Goal: Check status: Check status

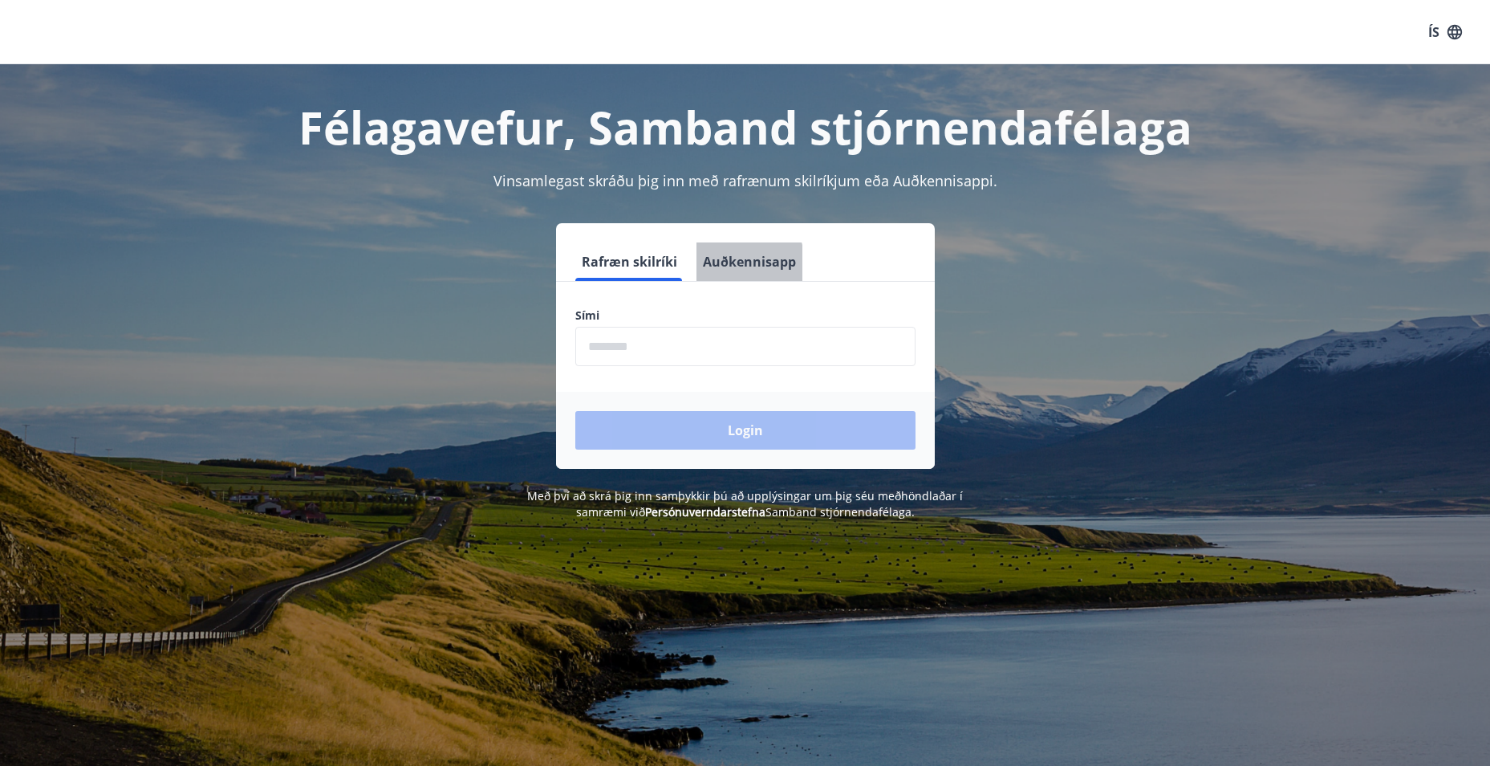
click at [731, 266] on button "Auðkennisapp" at bounding box center [750, 261] width 106 height 39
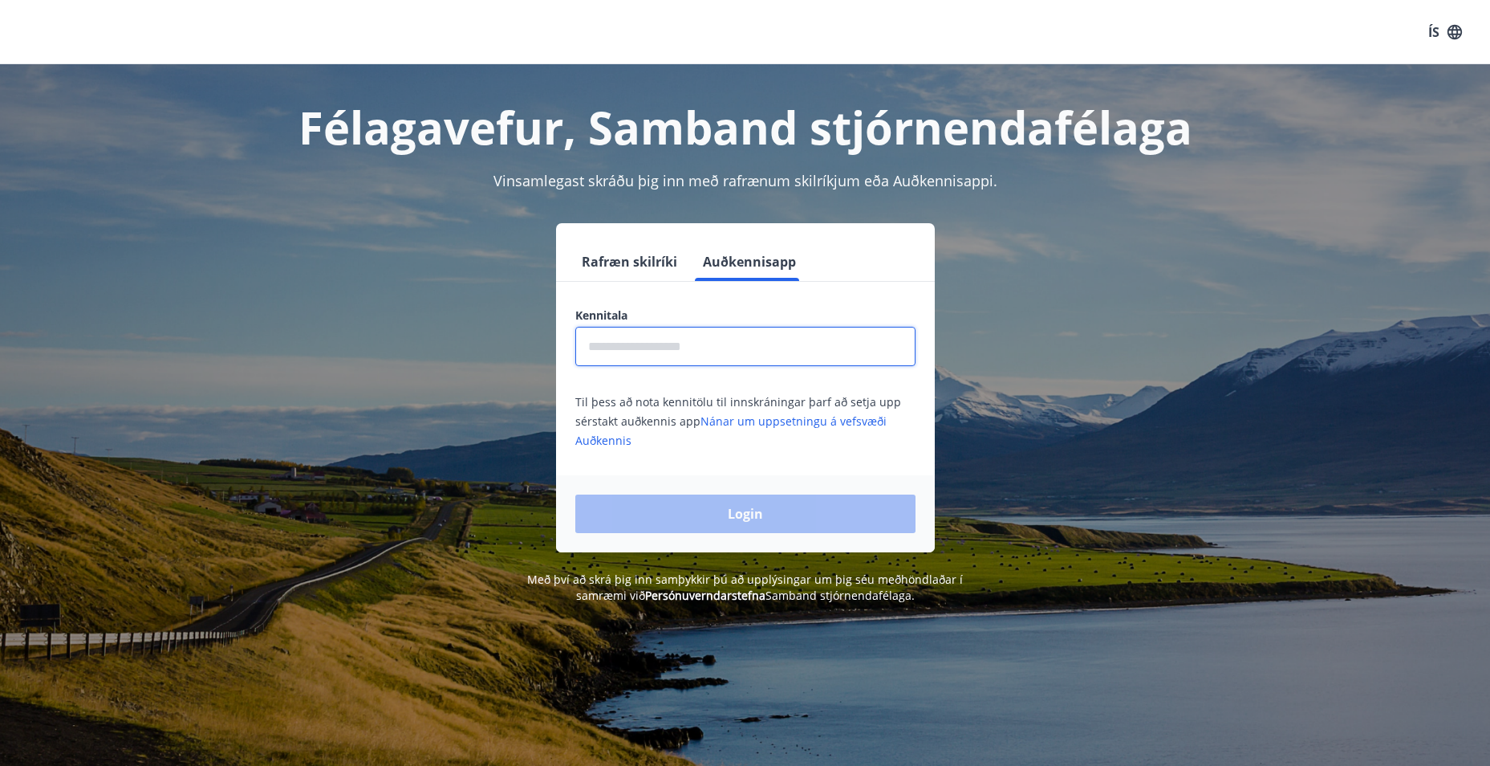
click at [685, 358] on input "text" at bounding box center [745, 346] width 340 height 39
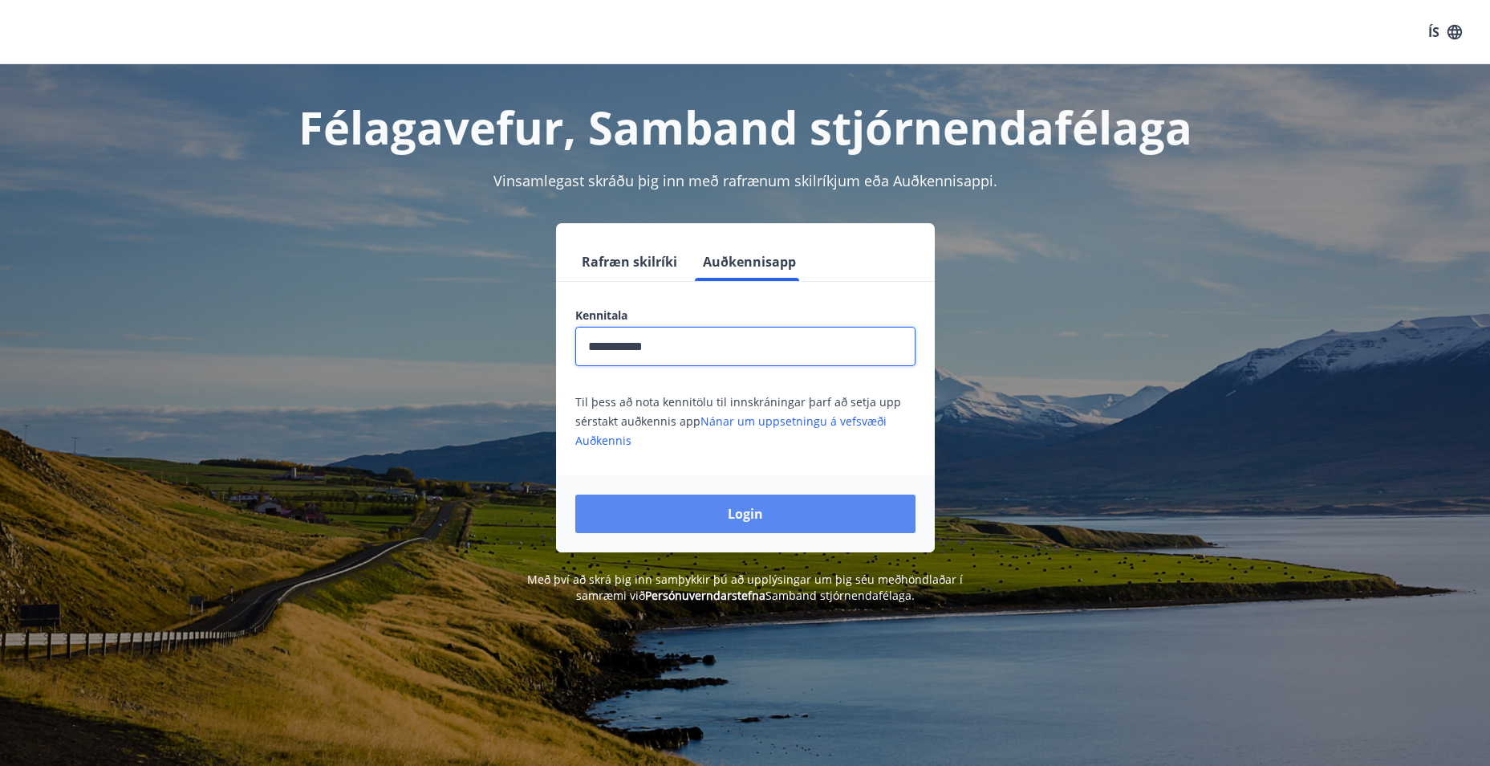
type input "**********"
click at [659, 525] on button "Login" at bounding box center [745, 513] width 340 height 39
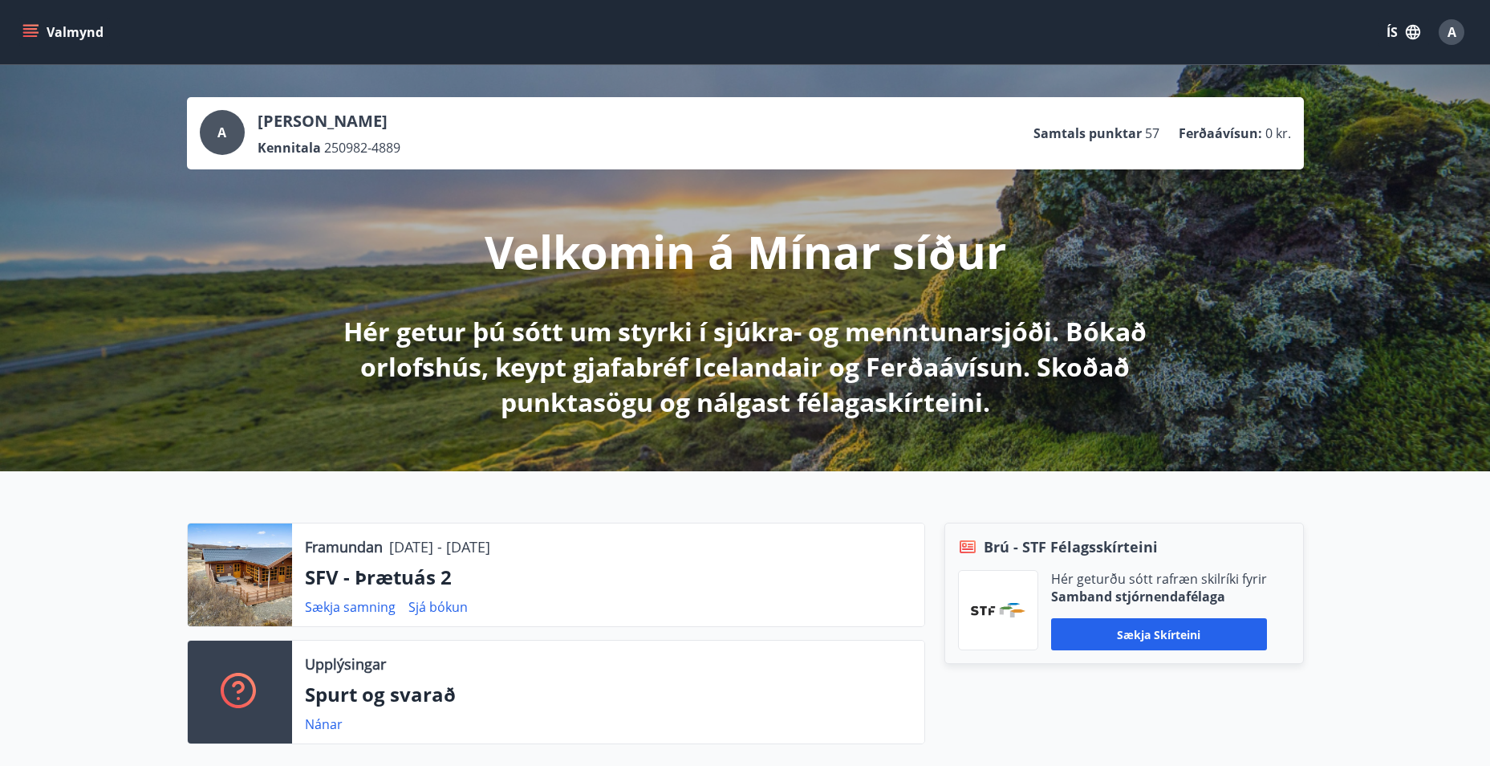
click at [29, 29] on icon "menu" at bounding box center [30, 29] width 14 height 2
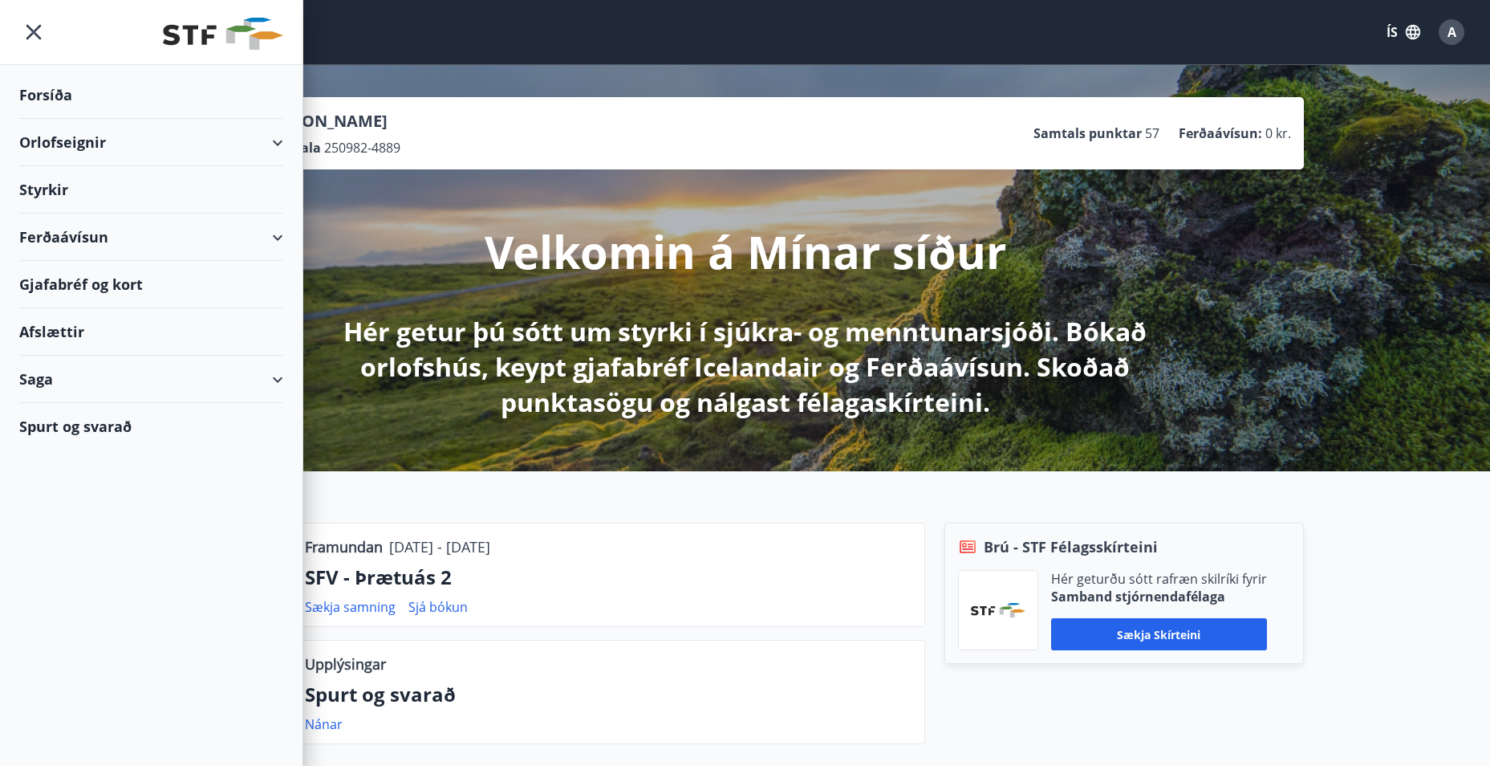
click at [273, 142] on div "Orlofseignir" at bounding box center [151, 142] width 264 height 47
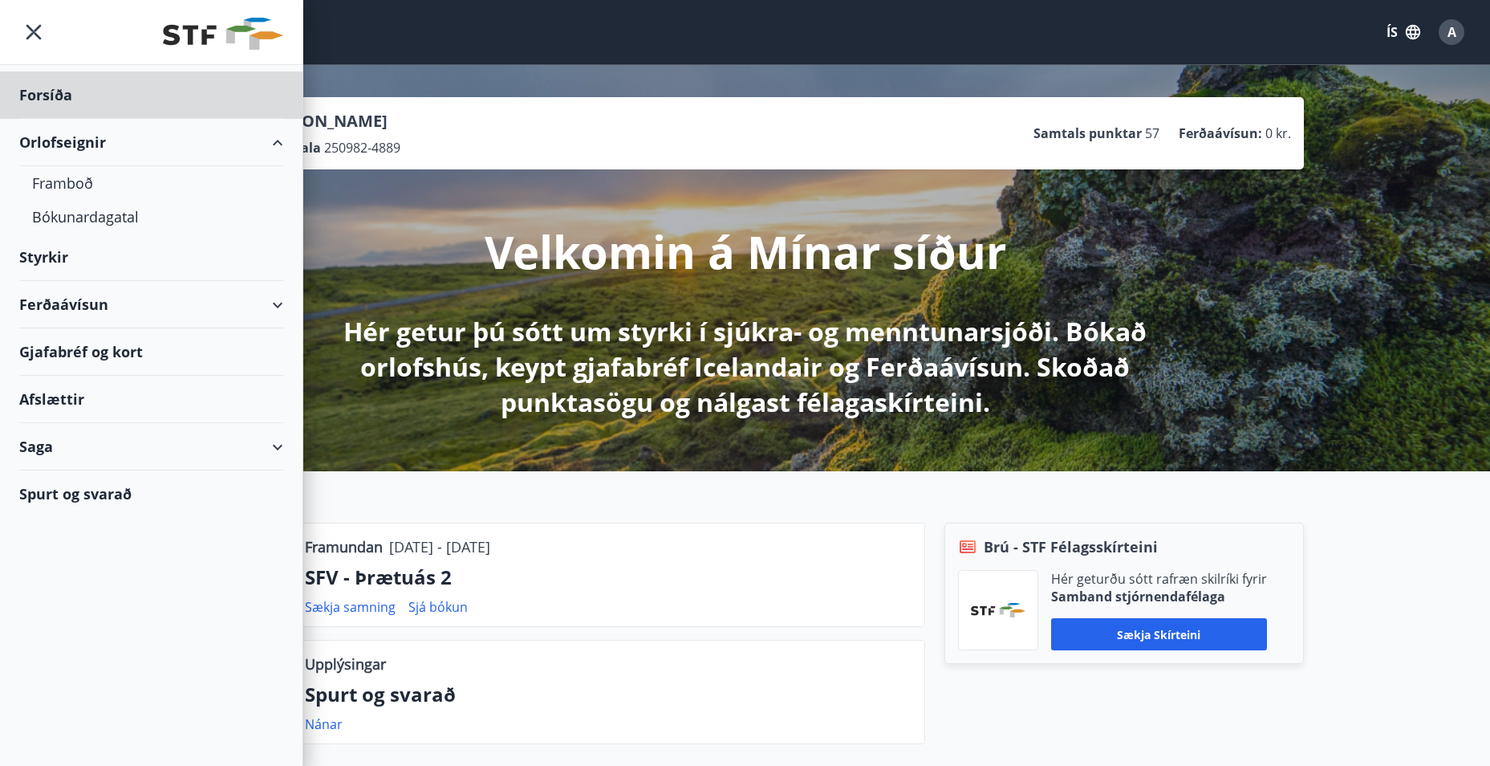
click at [113, 267] on div "Styrkir" at bounding box center [151, 257] width 264 height 47
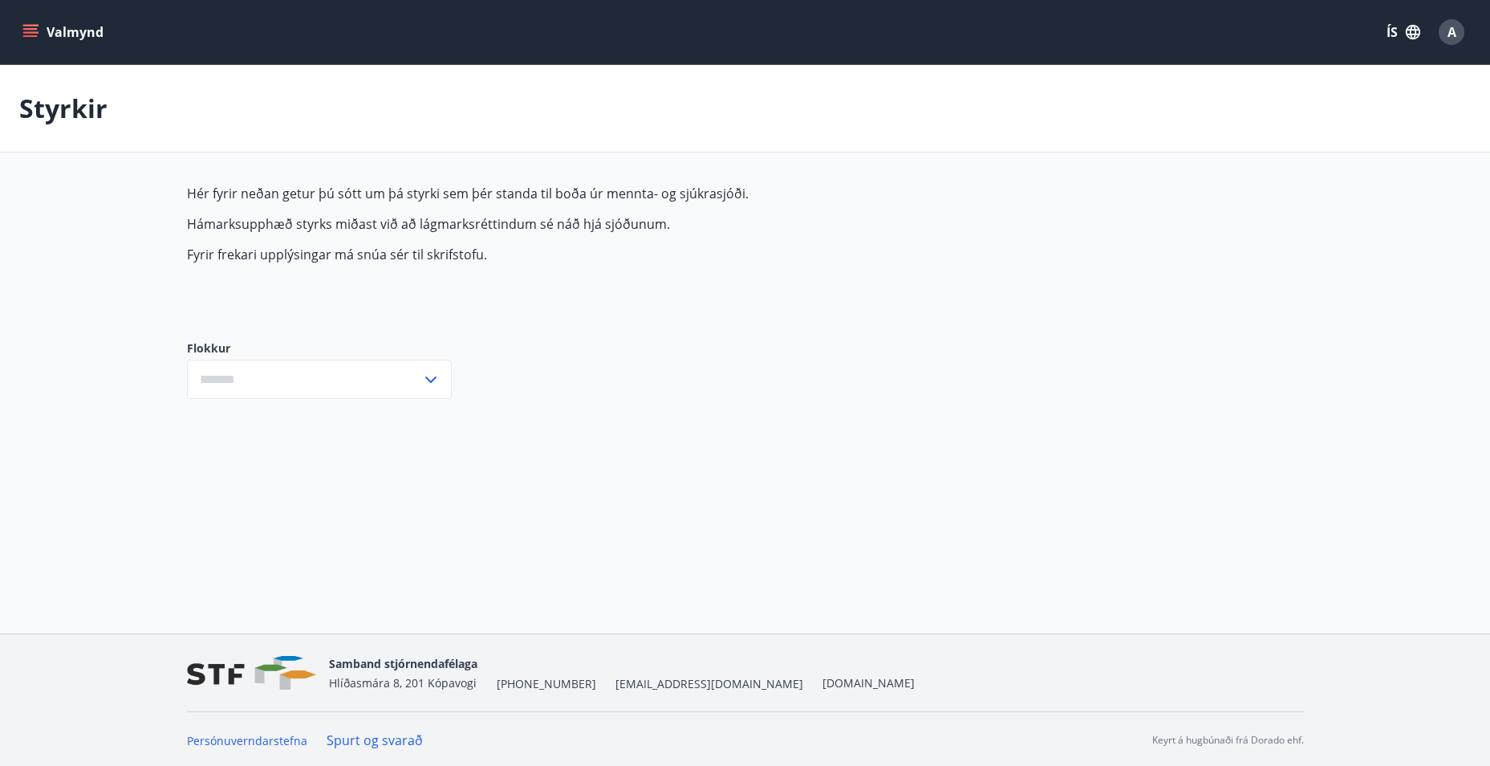
type input "***"
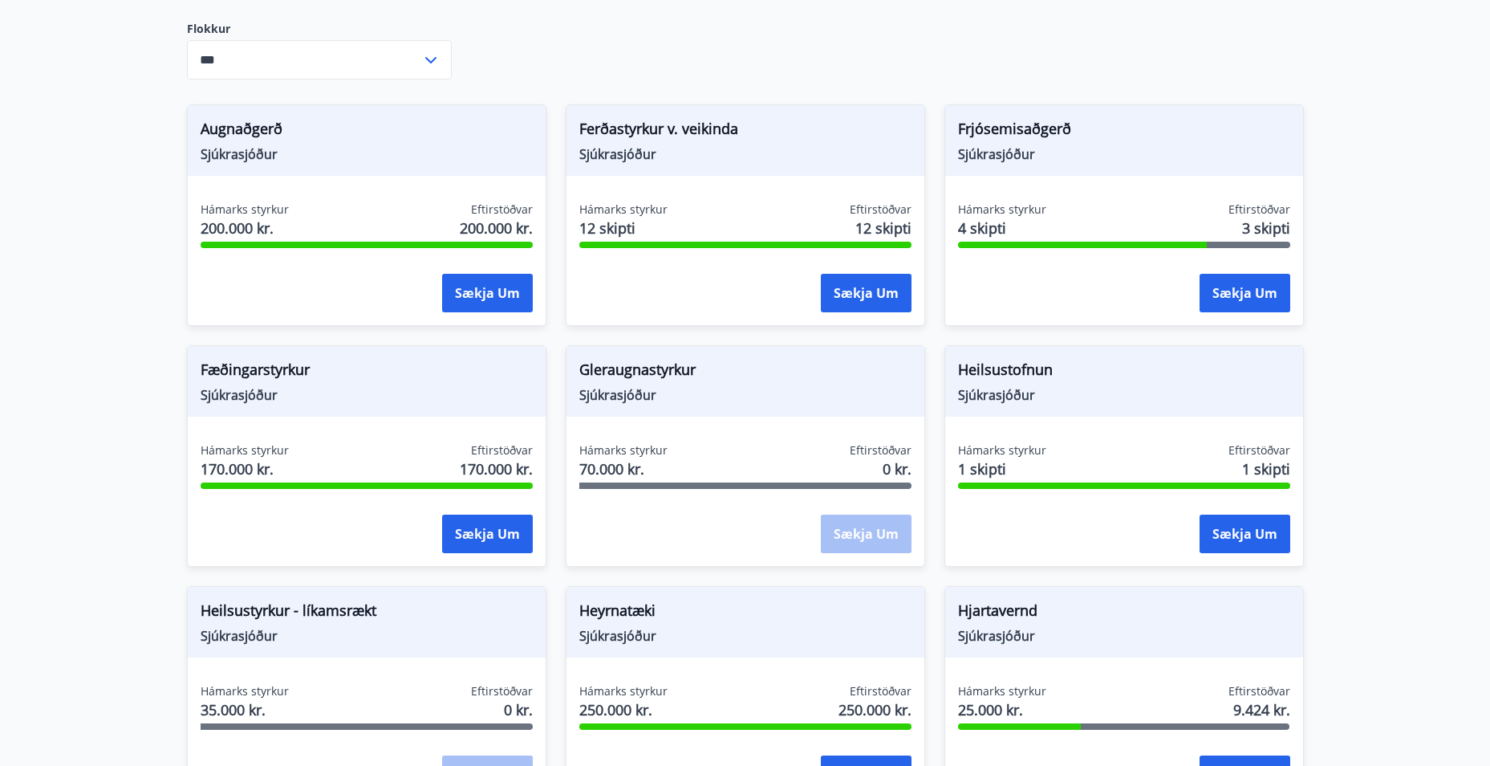
scroll to position [321, 0]
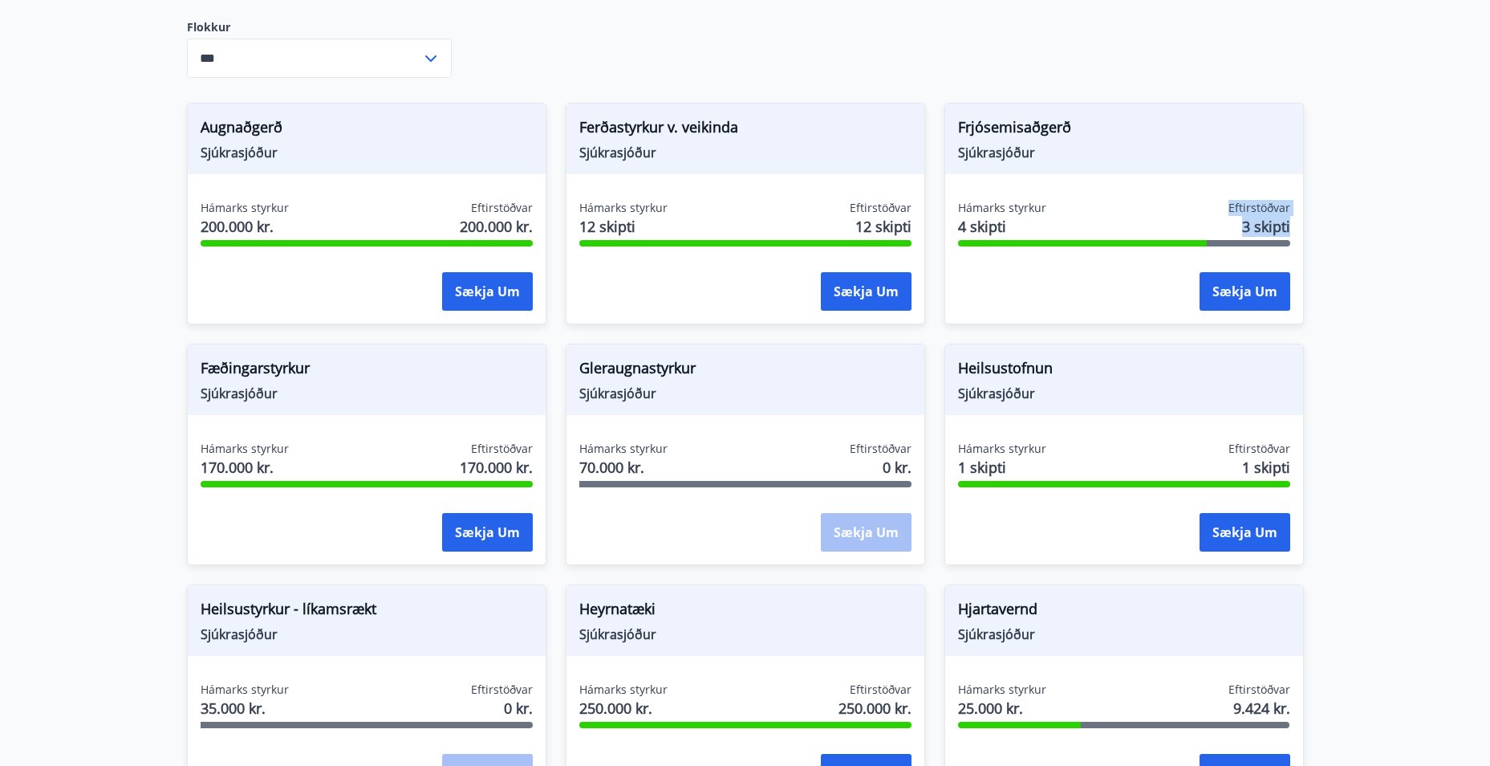
drag, startPoint x: 1295, startPoint y: 225, endPoint x: 1205, endPoint y: 224, distance: 89.9
click at [1205, 224] on div "Hámarks styrkur 4 skipti Eftirstöðvar 3 skipti Sækja um" at bounding box center [1124, 258] width 358 height 117
drag, startPoint x: 680, startPoint y: 430, endPoint x: 688, endPoint y: 421, distance: 12.5
click at [688, 421] on div "Gleraugnastyrkur Sjúkrasjóður Hámarks styrkur 70.000 kr. Eftirstöðvar 0 kr. Sæk…" at bounding box center [746, 455] width 360 height 222
drag, startPoint x: 688, startPoint y: 421, endPoint x: 611, endPoint y: 376, distance: 88.8
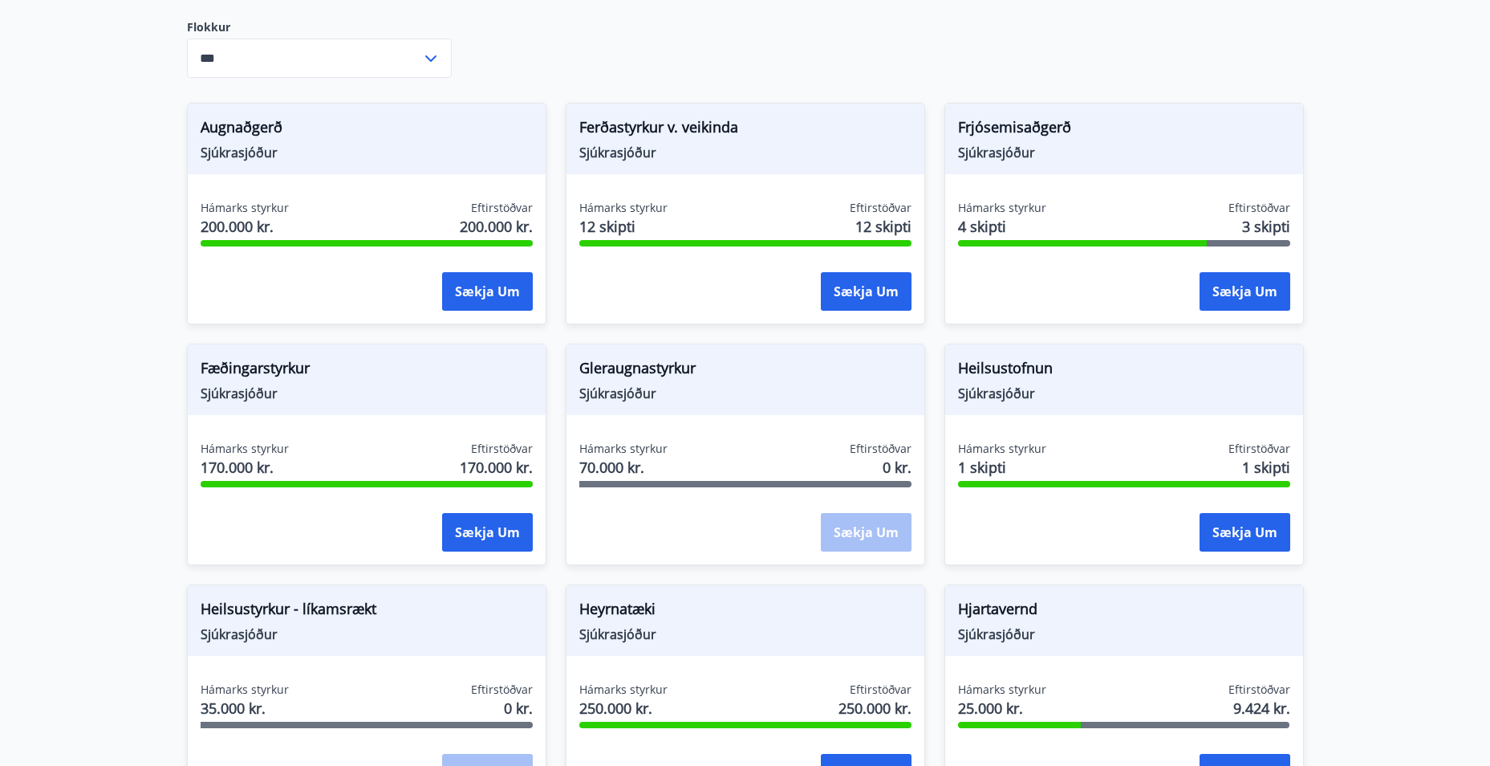
click at [611, 376] on span "Gleraugnastyrkur" at bounding box center [745, 370] width 332 height 27
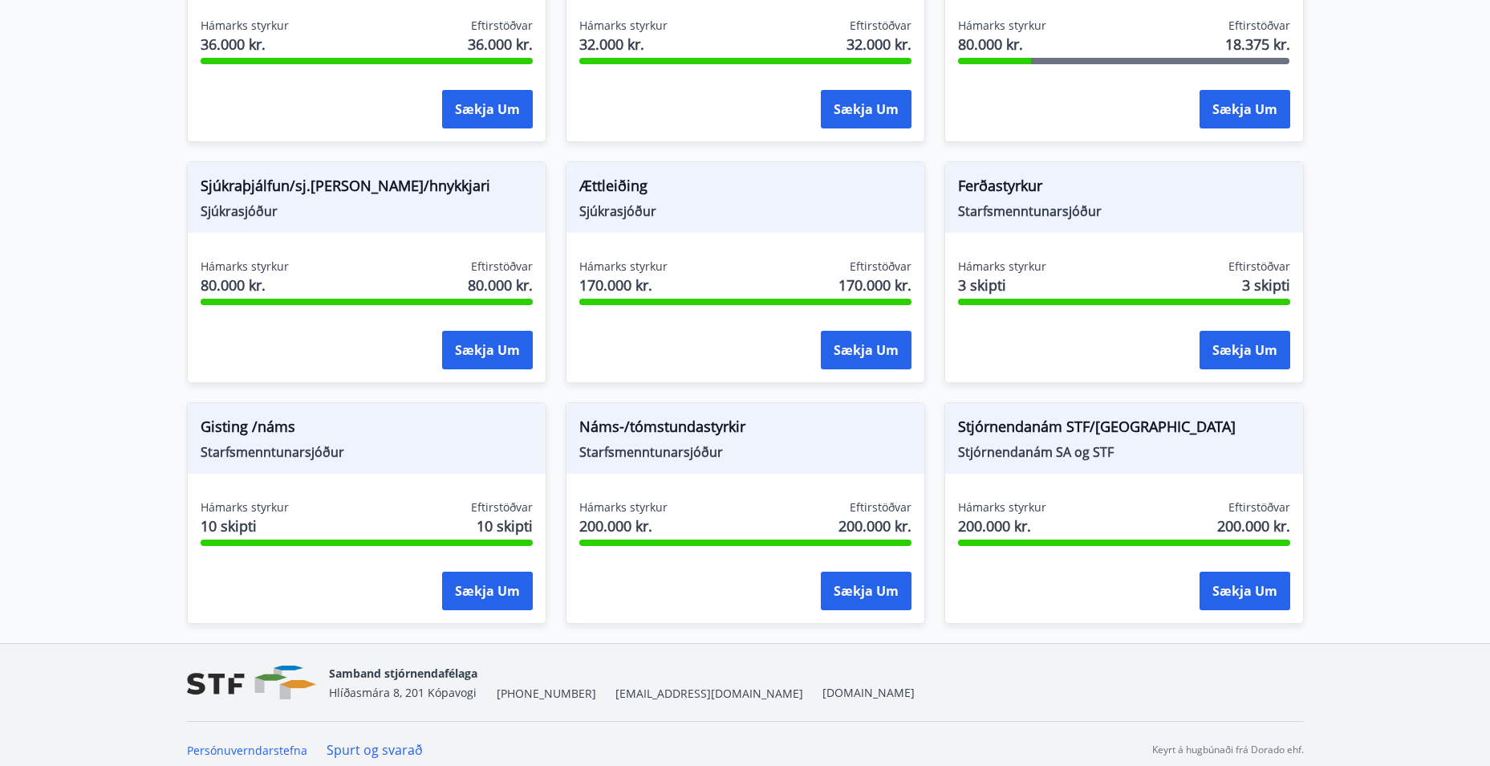
scroll to position [1238, 0]
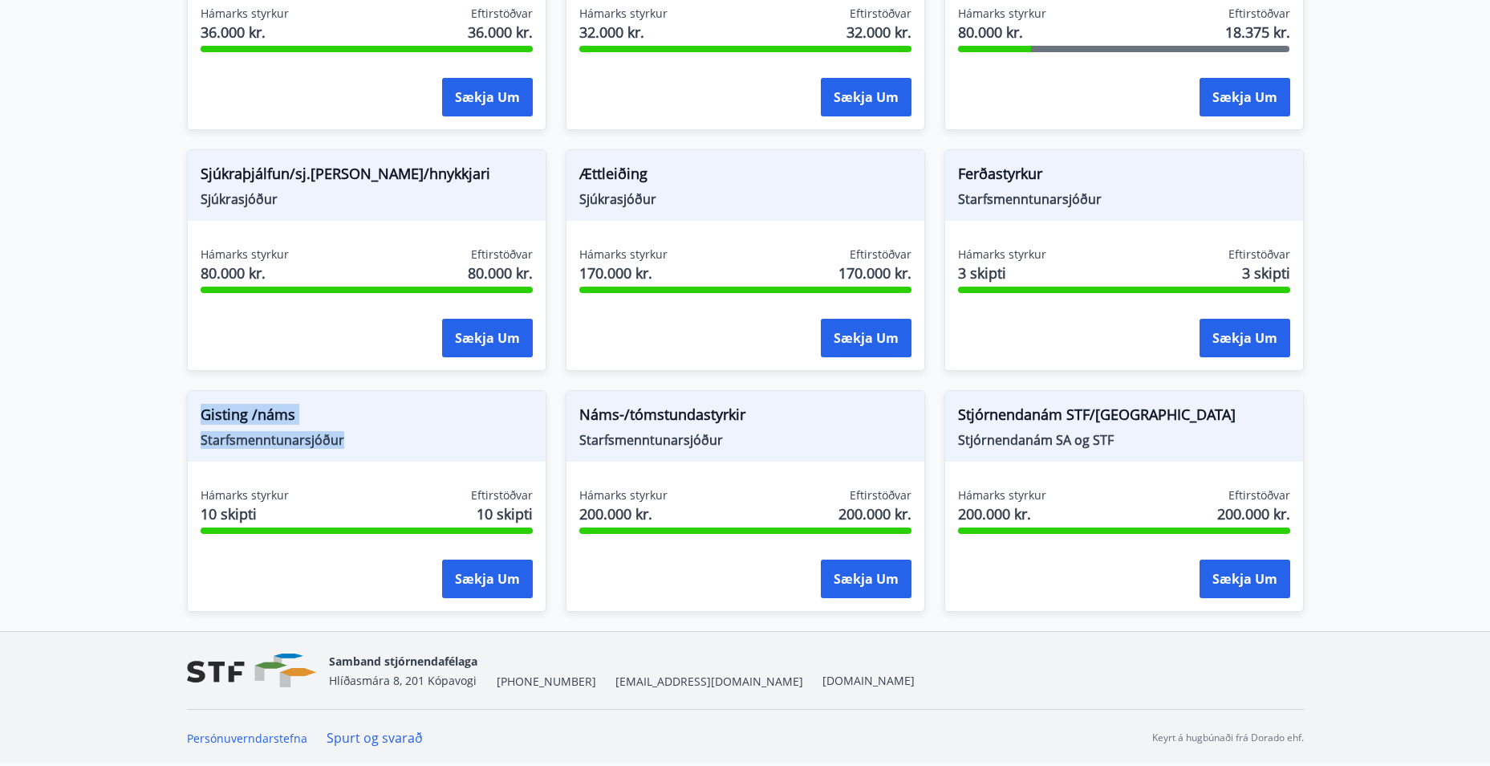
drag, startPoint x: 396, startPoint y: 445, endPoint x: 167, endPoint y: 409, distance: 232.4
click at [168, 409] on div "Gisting /náms Starfsmenntunarsjóður Hámarks styrkur 10 skipti Eftirstöðvar 10 s…" at bounding box center [357, 491] width 379 height 241
drag, startPoint x: 307, startPoint y: 439, endPoint x: 173, endPoint y: 418, distance: 134.9
click at [173, 418] on div "Gisting /náms Starfsmenntunarsjóður Hámarks styrkur 10 skipti Eftirstöðvar 10 s…" at bounding box center [357, 491] width 379 height 241
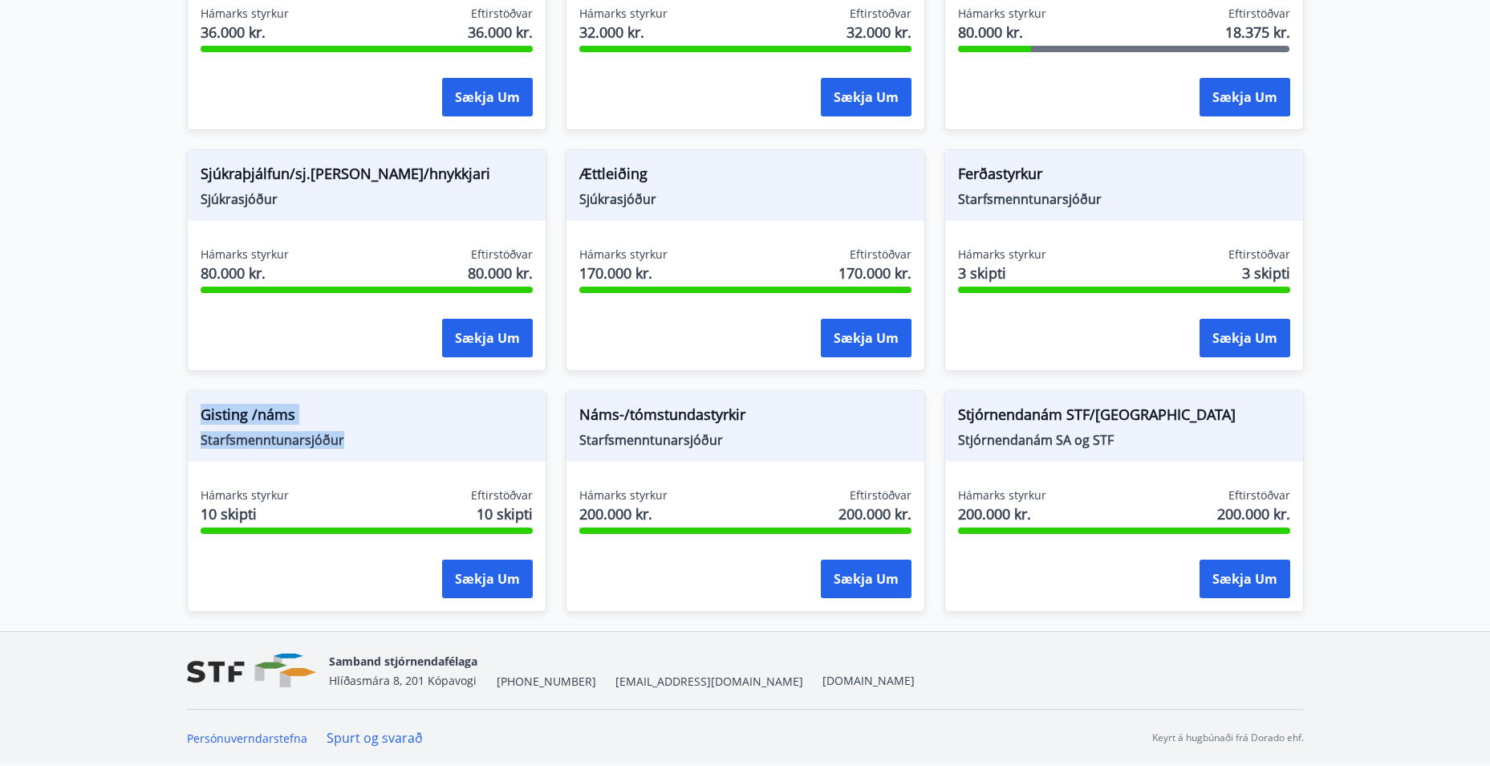
click at [174, 418] on div "Gisting /náms Starfsmenntunarsjóður Hámarks styrkur 10 skipti Eftirstöðvar 10 s…" at bounding box center [357, 491] width 379 height 241
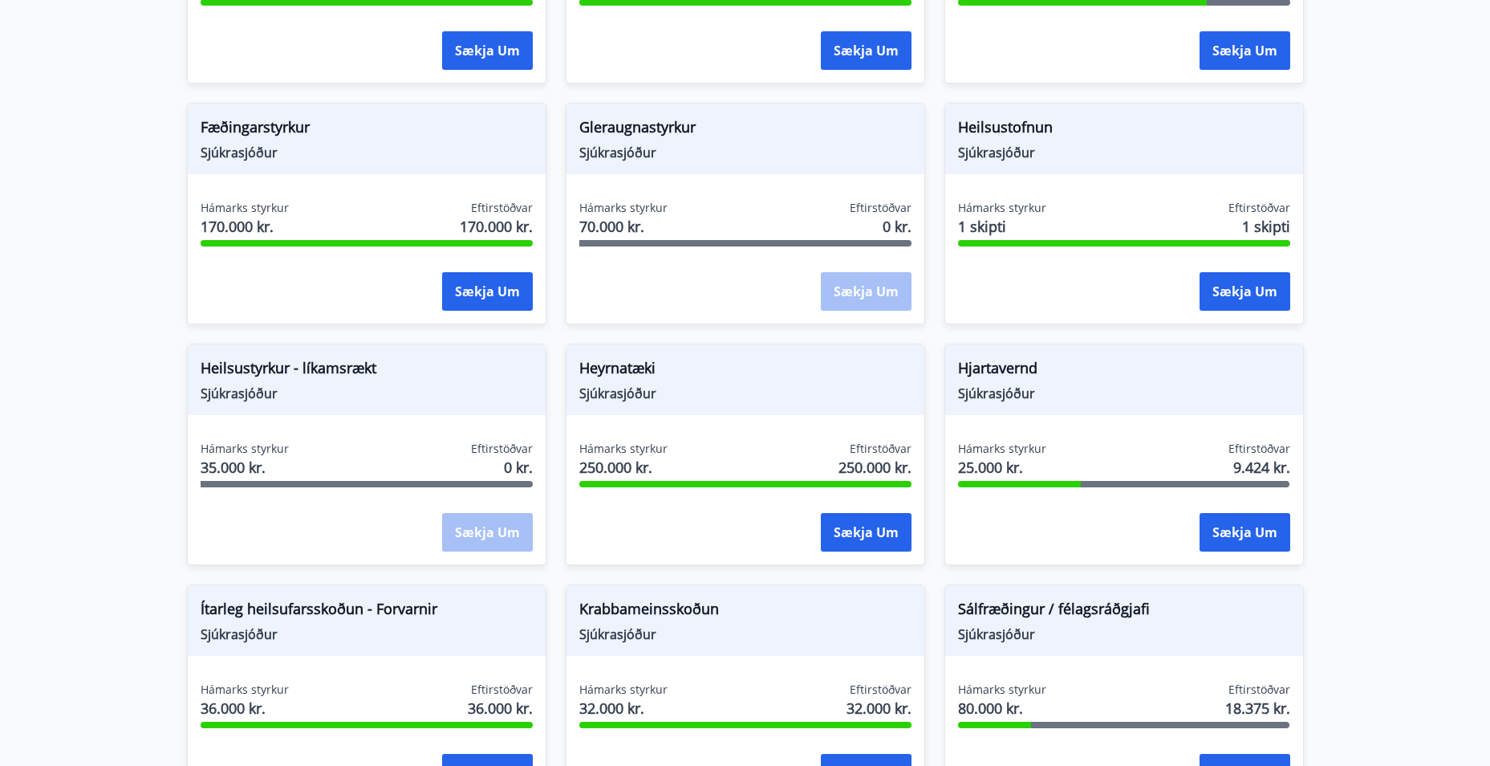
scroll to position [0, 0]
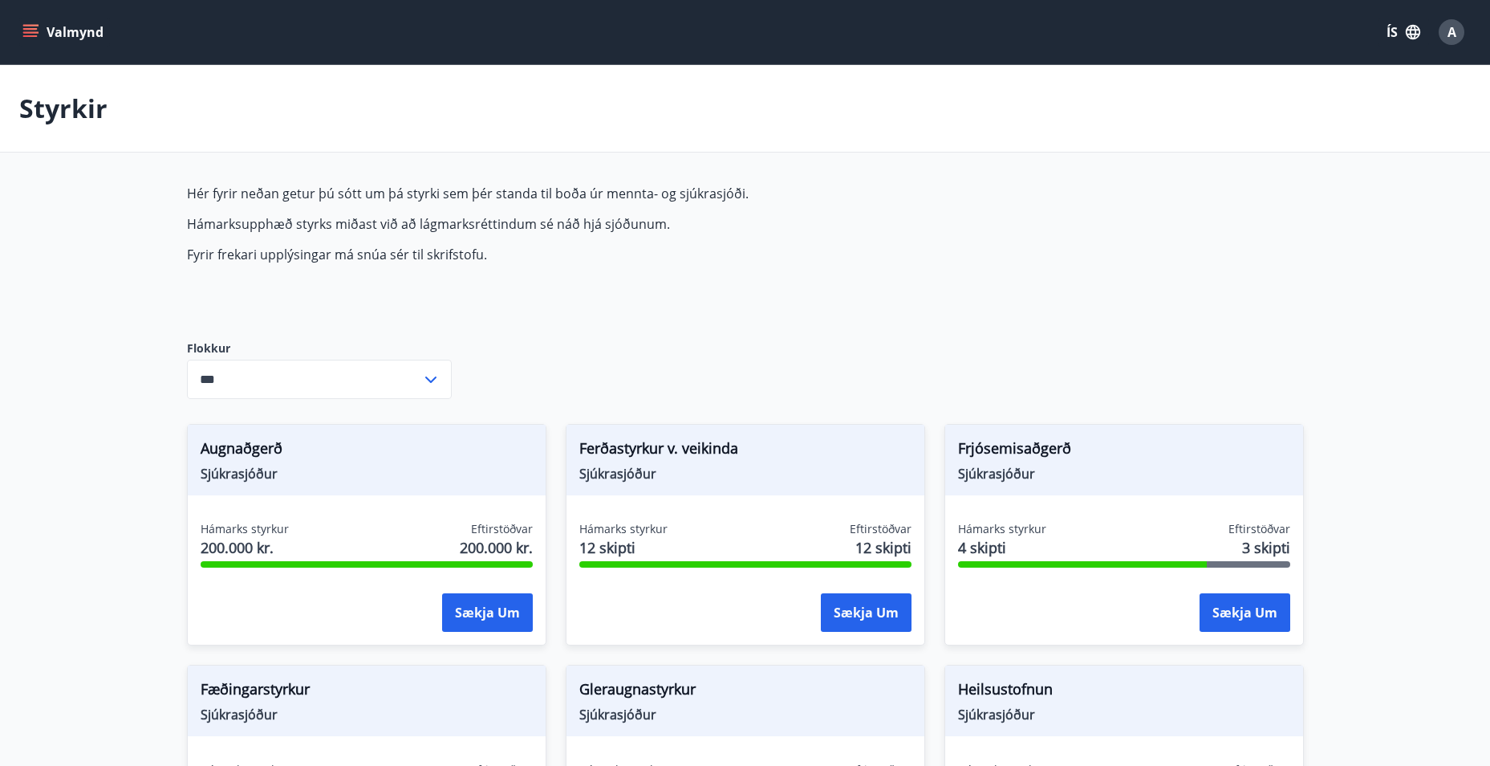
click at [32, 30] on icon "menu" at bounding box center [30, 32] width 16 height 16
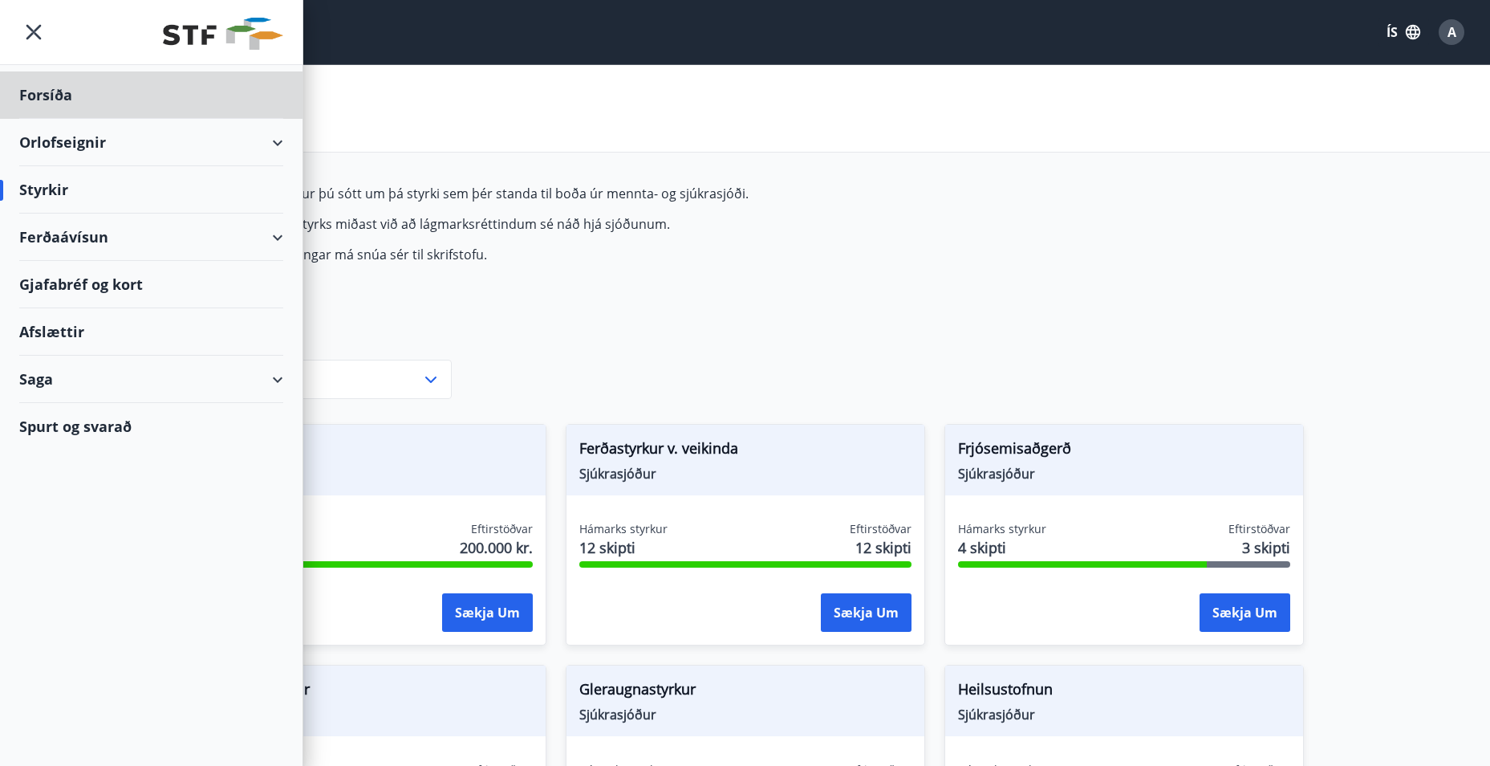
click at [66, 187] on div "Styrkir" at bounding box center [151, 189] width 264 height 47
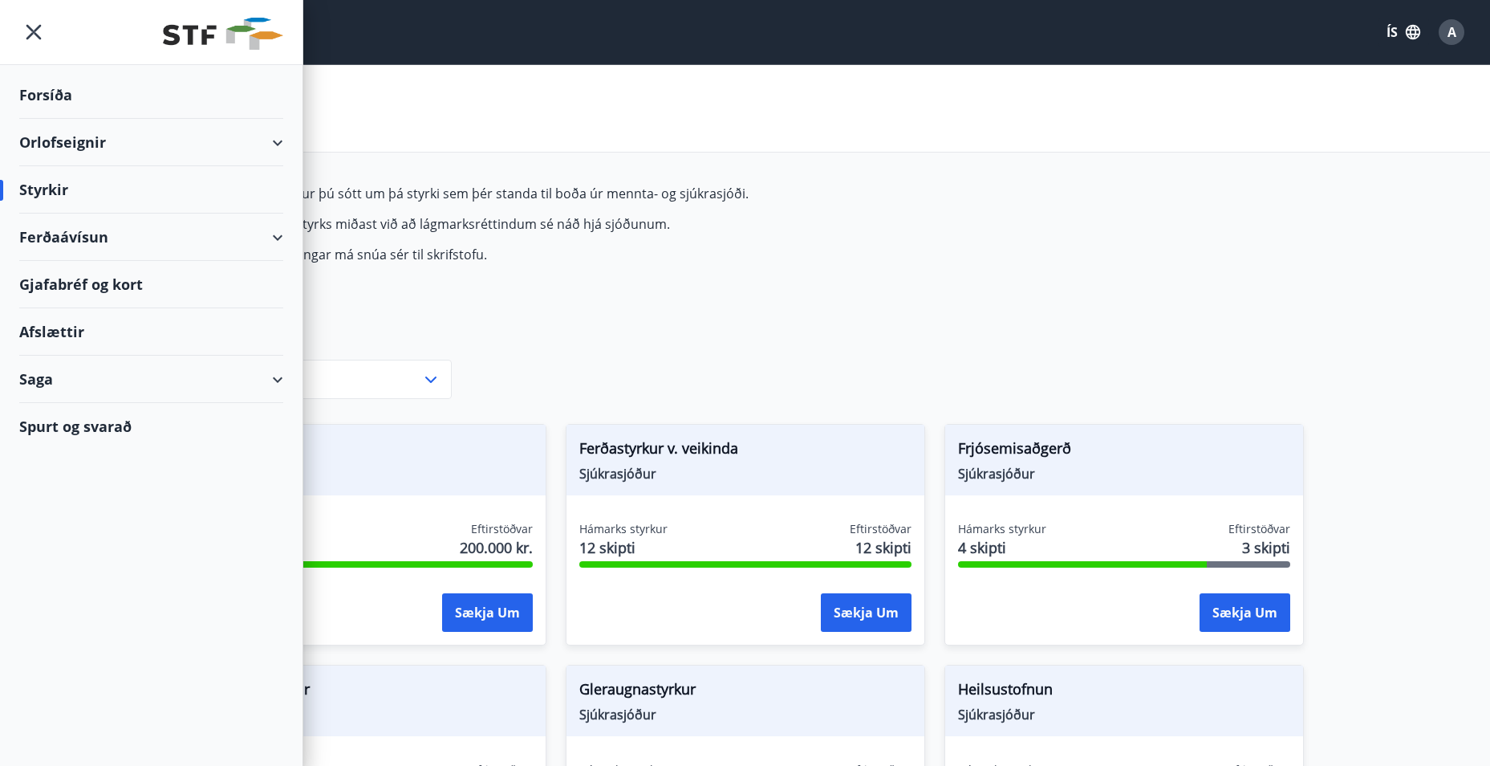
click at [70, 141] on div "Orlofseignir" at bounding box center [151, 142] width 264 height 47
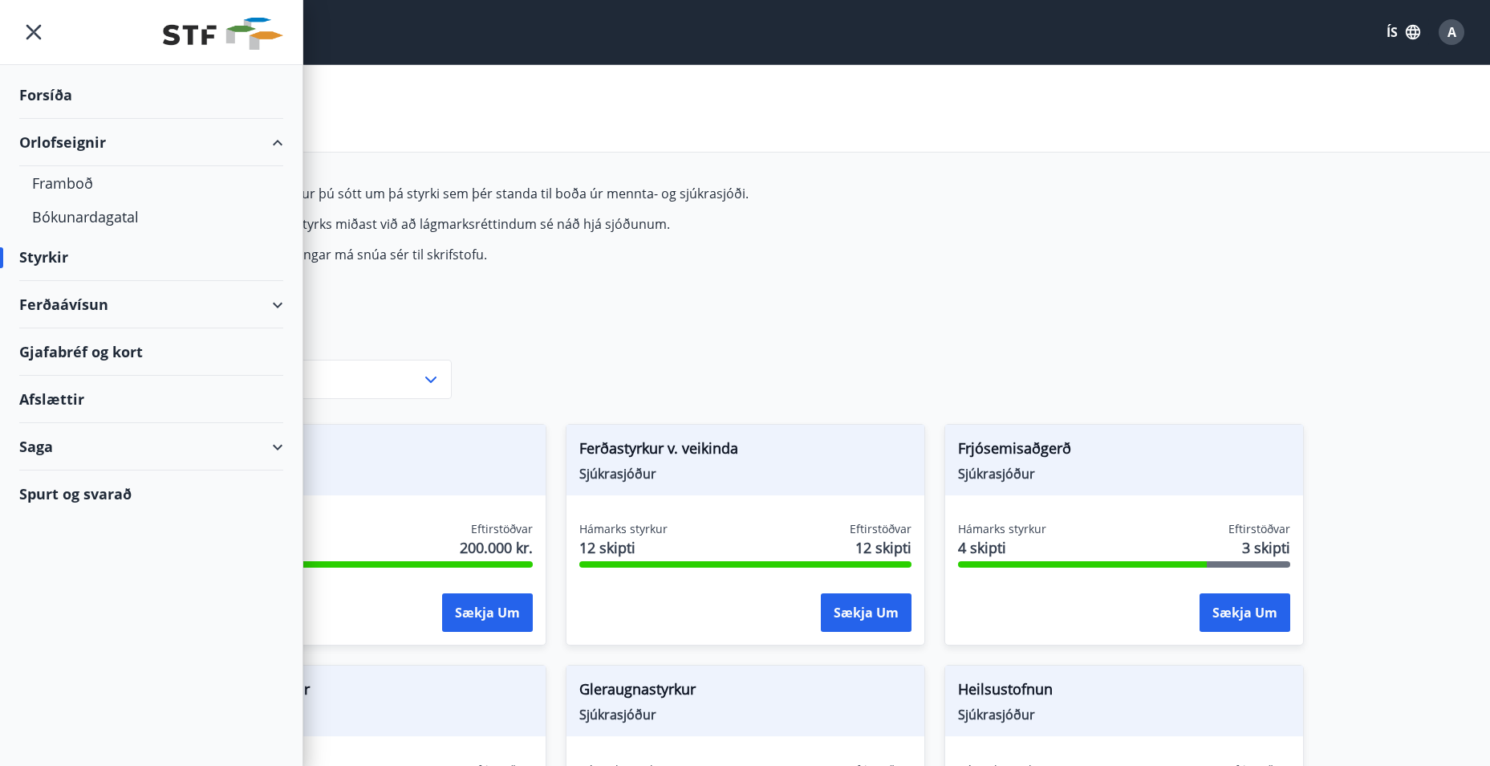
click at [66, 89] on div "Forsíða" at bounding box center [151, 94] width 264 height 47
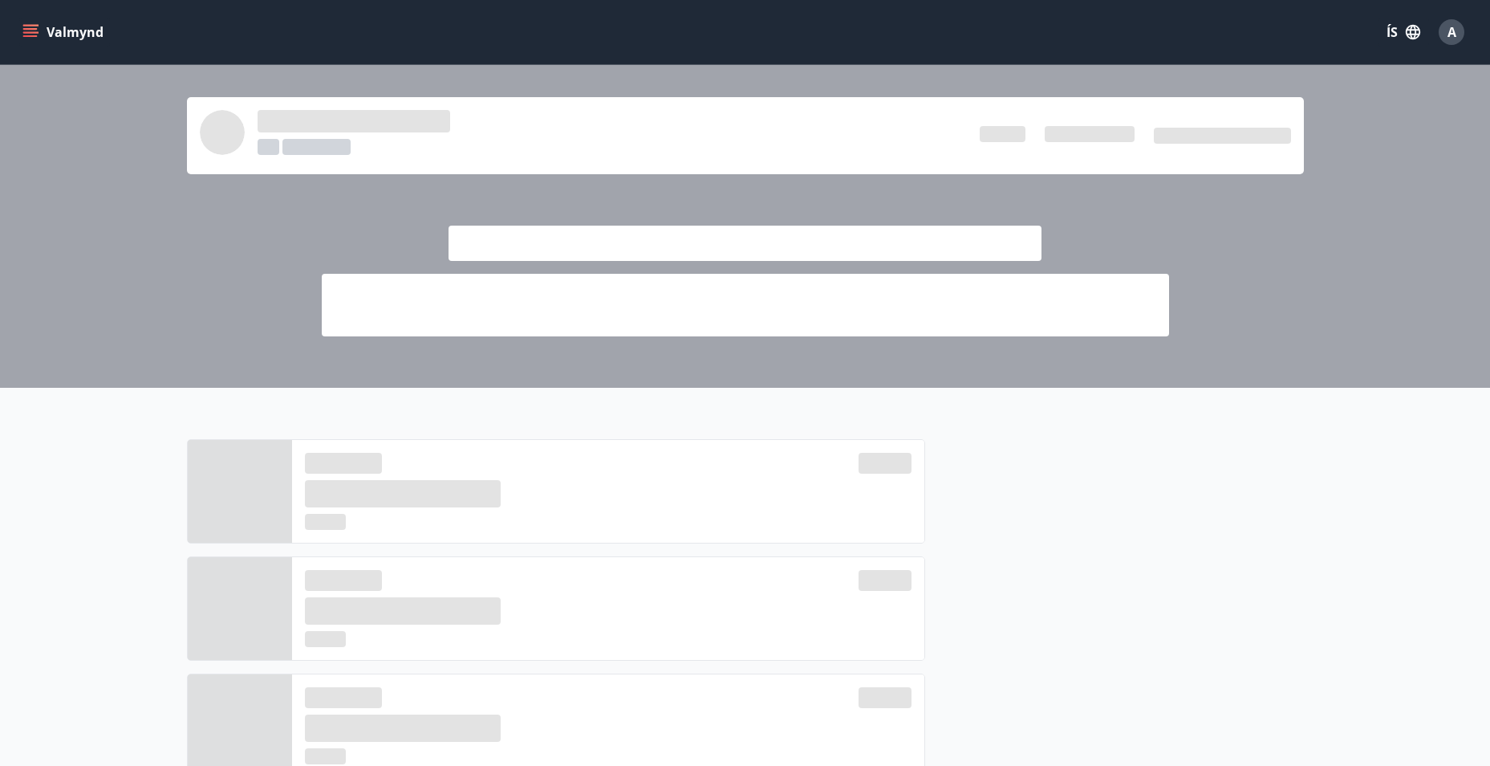
click at [26, 37] on icon "menu" at bounding box center [30, 36] width 14 height 2
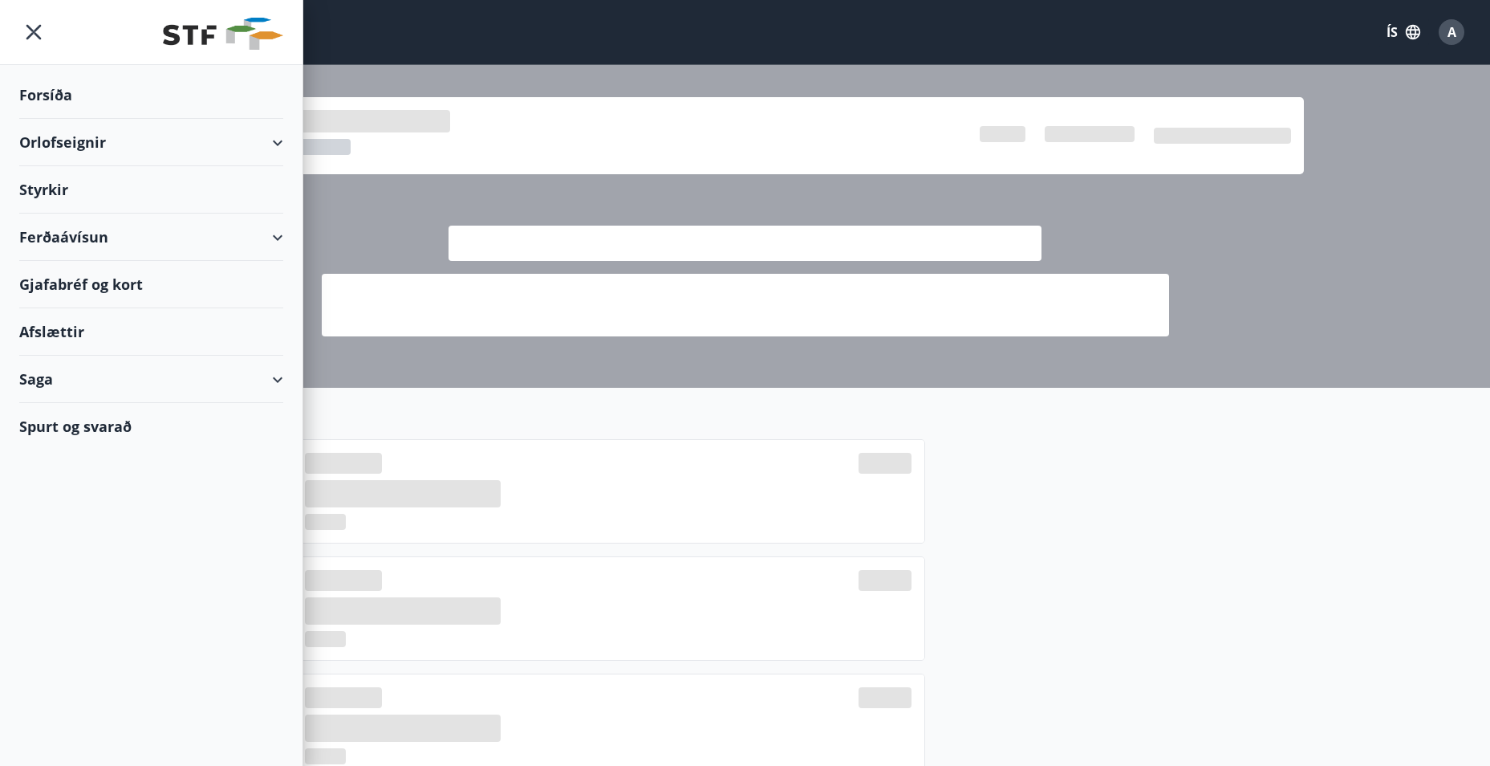
click at [262, 376] on div "Saga" at bounding box center [151, 379] width 264 height 47
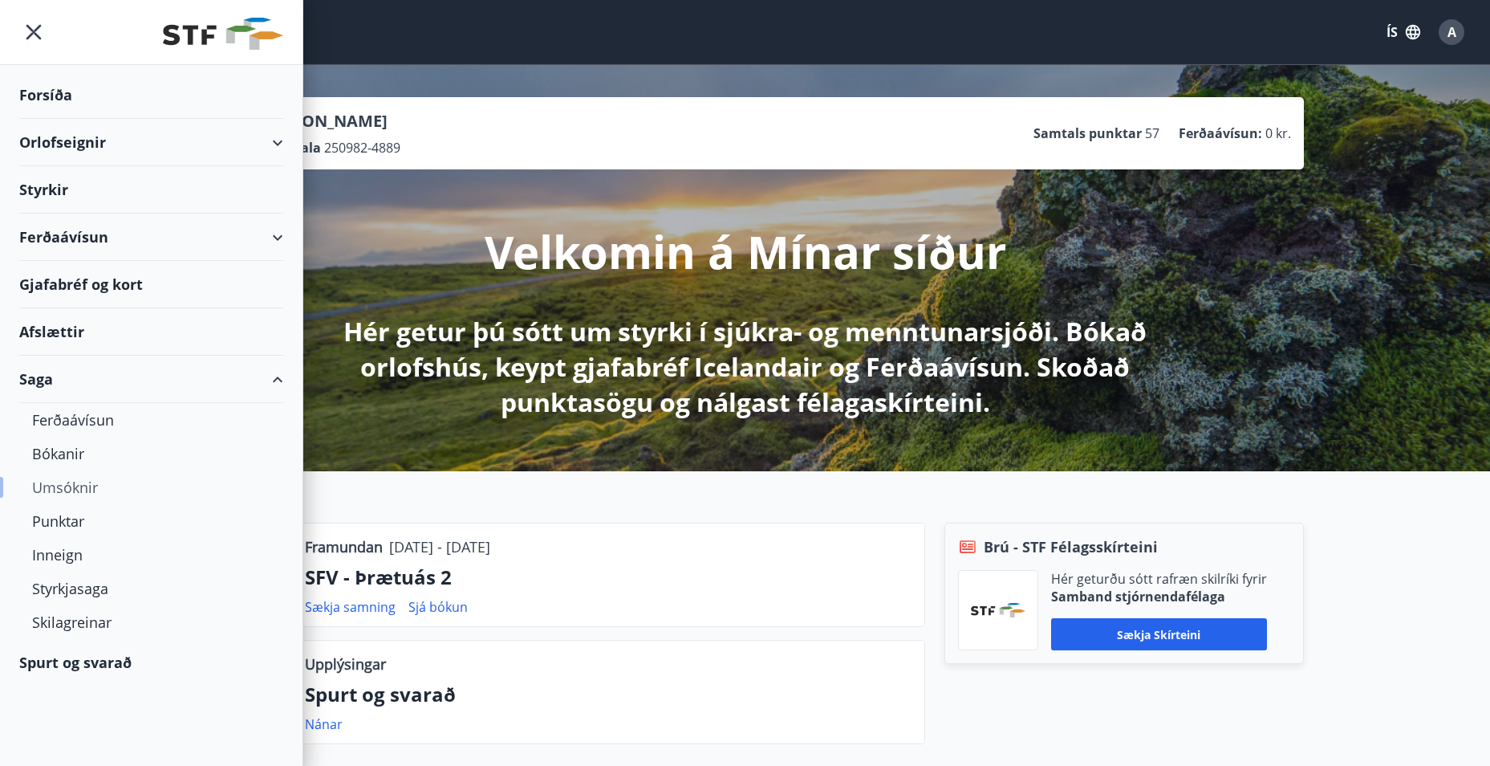
click at [71, 486] on div "Umsóknir" at bounding box center [151, 487] width 238 height 34
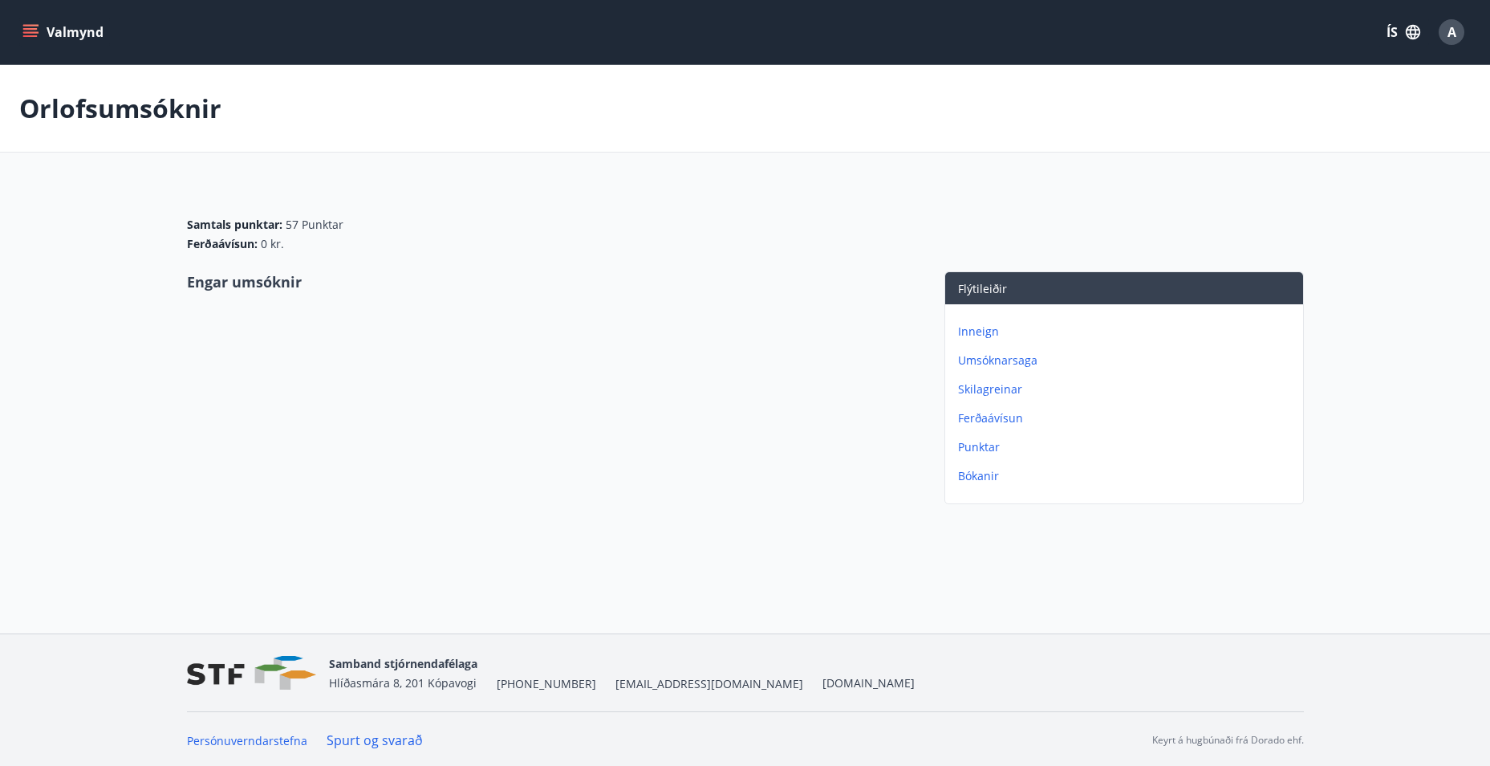
click at [982, 480] on p "Bókanir" at bounding box center [1127, 476] width 339 height 16
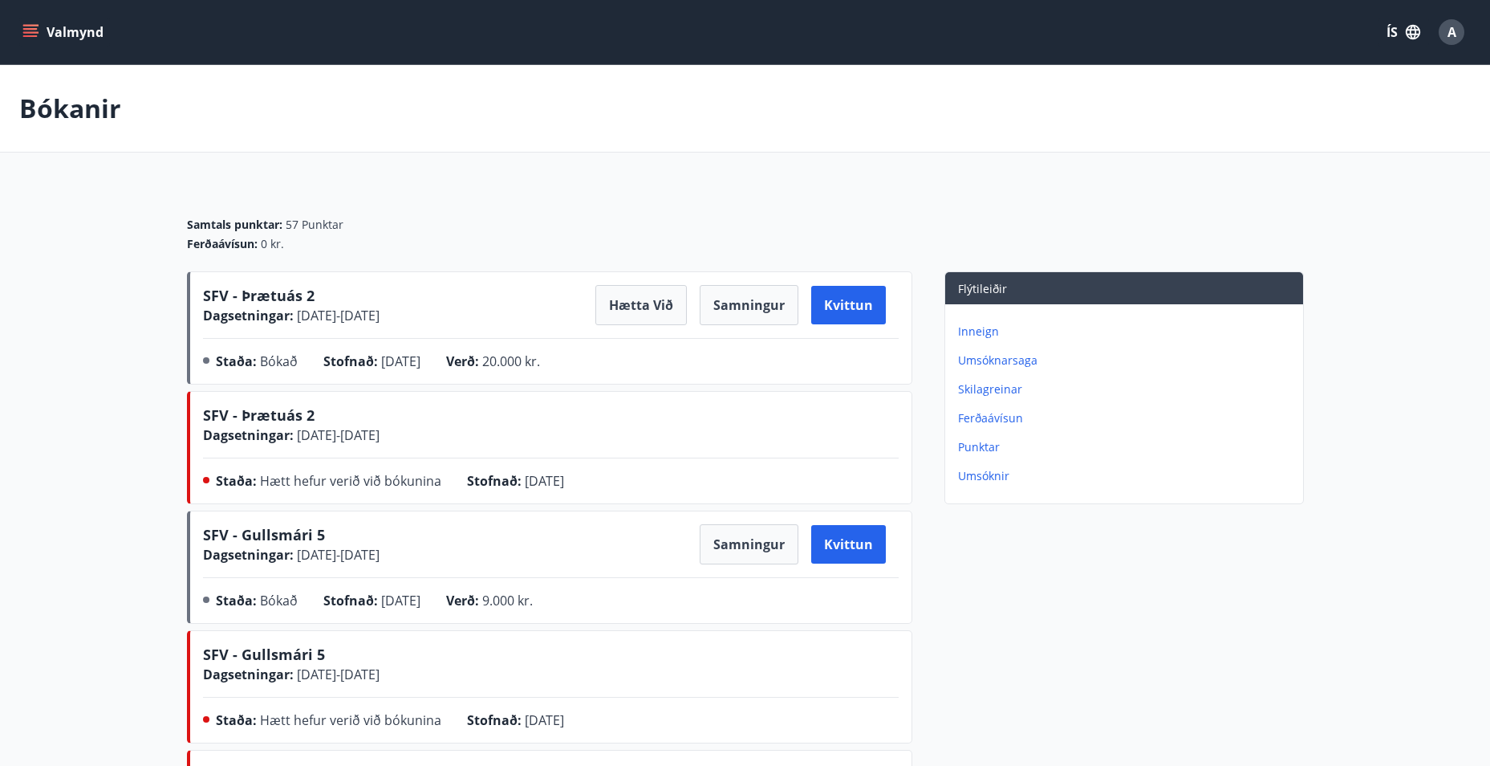
click at [982, 357] on p "Umsóknarsaga" at bounding box center [1127, 360] width 339 height 16
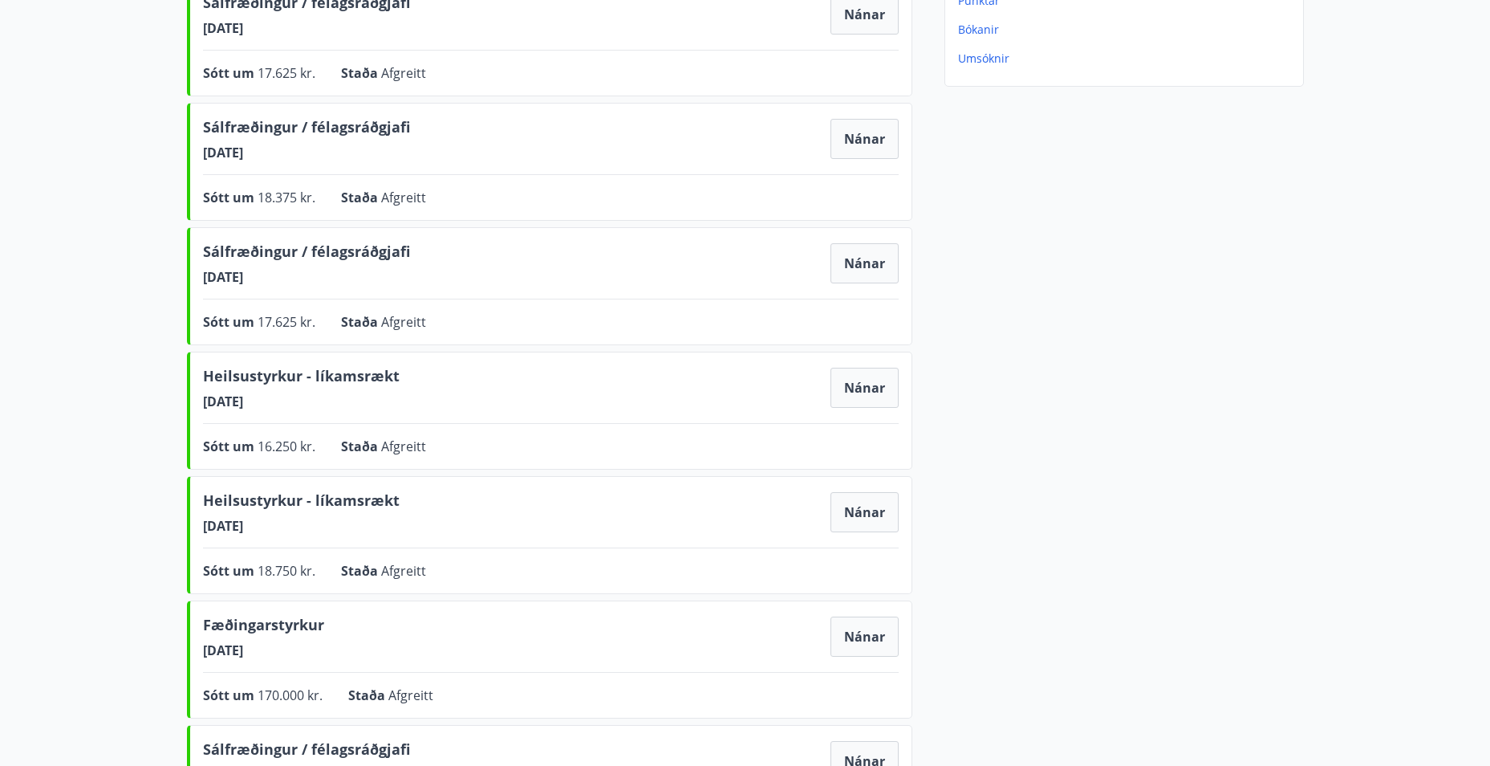
scroll to position [401, 0]
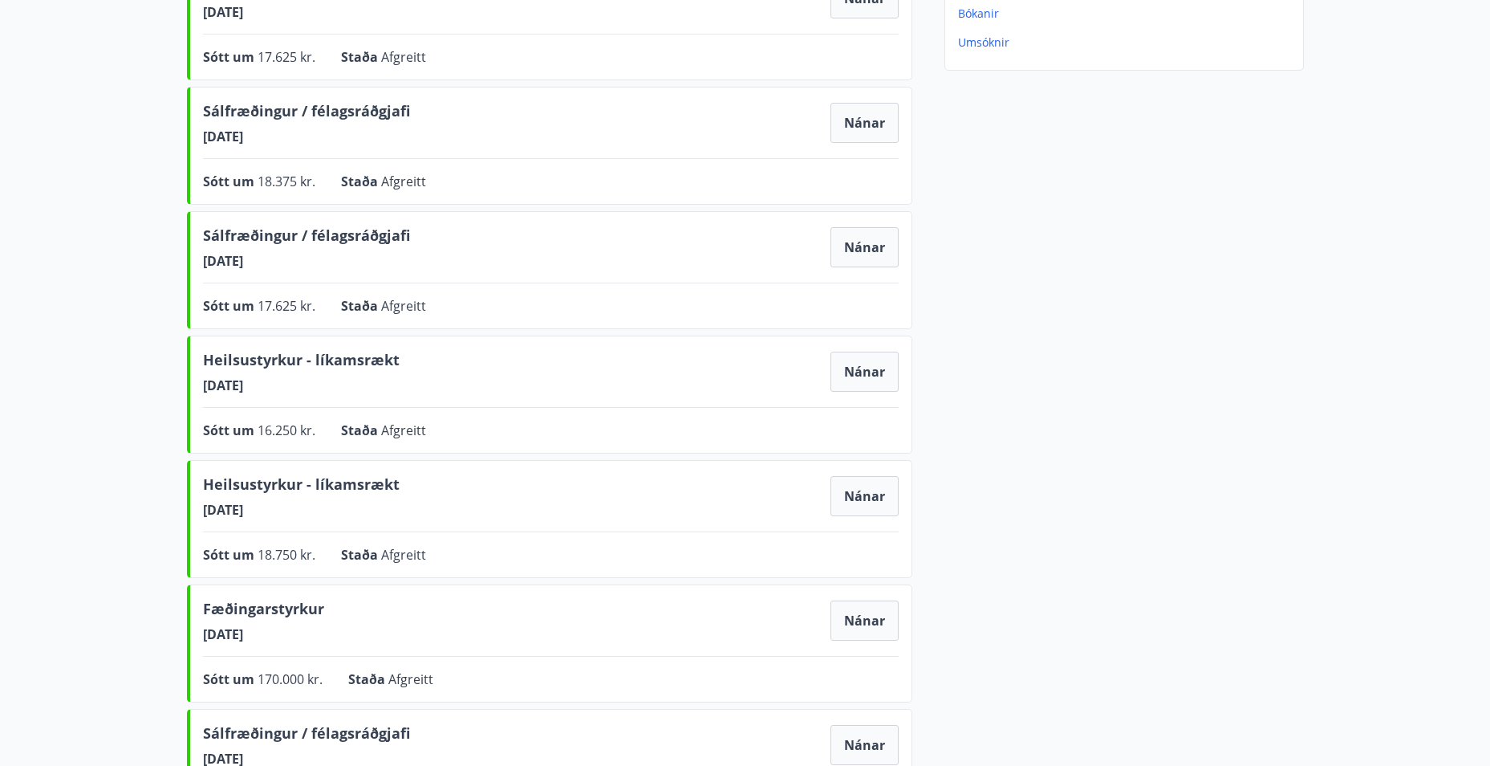
drag, startPoint x: 230, startPoint y: 374, endPoint x: 185, endPoint y: 381, distance: 45.5
click at [185, 381] on div "Samtals punktar : 57 Punktar Ferðaávísun : 0 kr. Sálfræðingur / félagsráðgjafi …" at bounding box center [746, 432] width 1156 height 1299
drag, startPoint x: 252, startPoint y: 506, endPoint x: 200, endPoint y: 384, distance: 133.4
click at [200, 384] on div "Sálfræðingur / félagsráðgjafi [DATE] Nánar Sótt um 8.000 kr. Staða Afgreitt Nán…" at bounding box center [550, 460] width 726 height 1244
drag, startPoint x: 266, startPoint y: 514, endPoint x: 202, endPoint y: 359, distance: 167.4
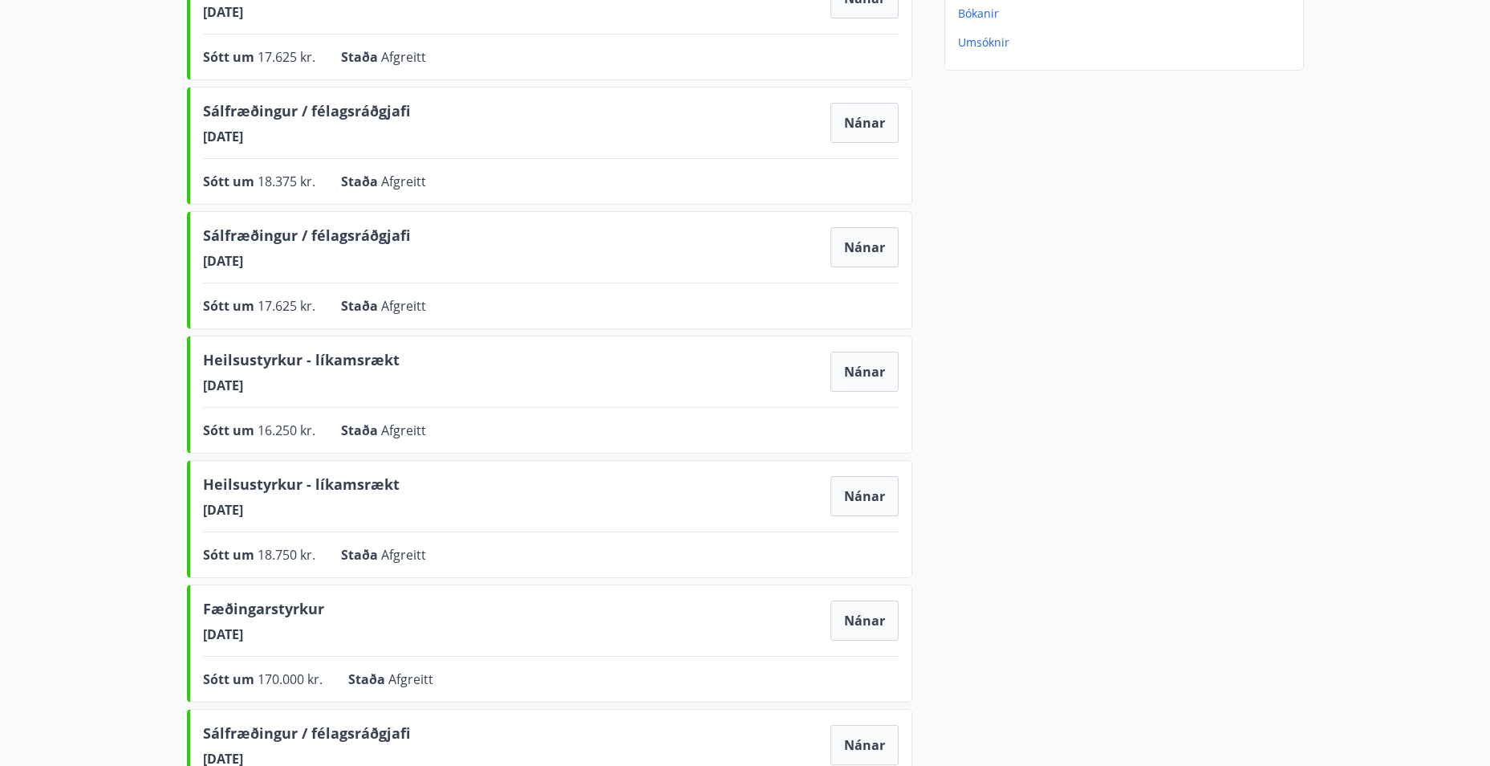
click at [202, 359] on div "Sálfræðingur / félagsráðgjafi [DATE] Nánar Sótt um 8.000 kr. Staða Afgreitt Nán…" at bounding box center [550, 460] width 726 height 1244
drag, startPoint x: 202, startPoint y: 359, endPoint x: 453, endPoint y: 305, distance: 256.9
click at [452, 303] on div "Sótt um 17.625 kr. Staða Afgreitt Nánar" at bounding box center [551, 305] width 696 height 19
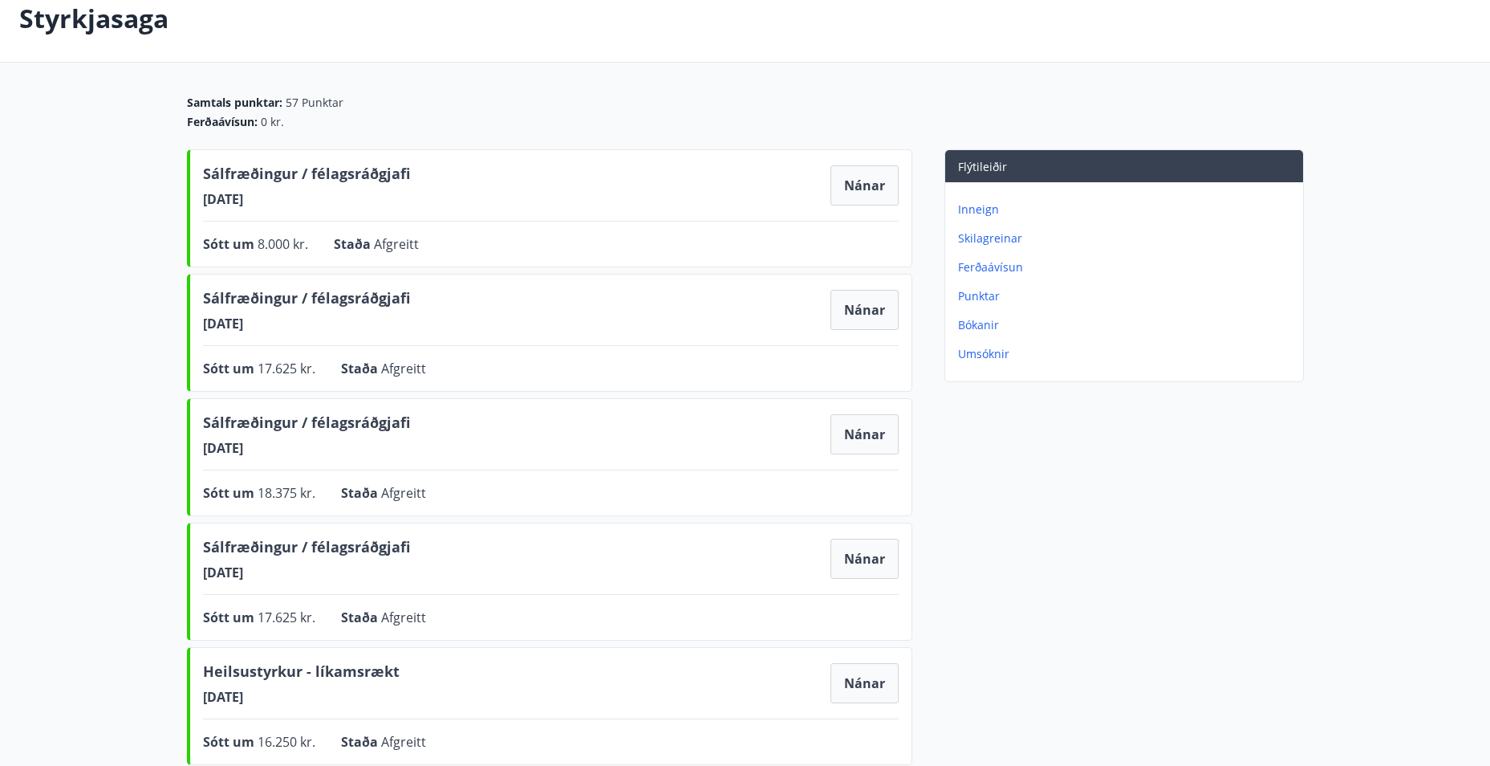
scroll to position [80, 0]
